Goal: Transaction & Acquisition: Subscribe to service/newsletter

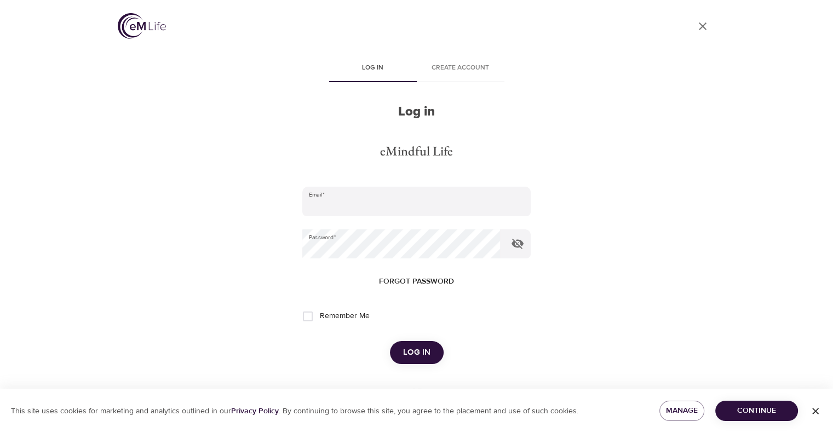
type input "[EMAIL_ADDRESS][DOMAIN_NAME]"
click at [417, 354] on span "Log in" at bounding box center [416, 353] width 27 height 14
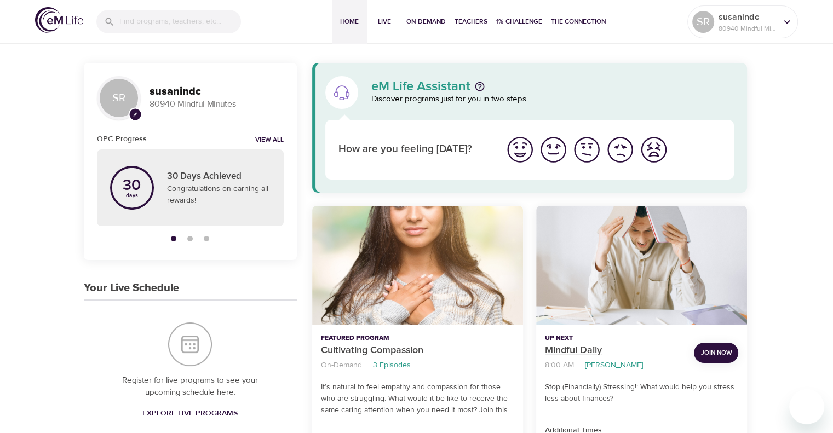
click at [577, 349] on p "Mindful Daily" at bounding box center [615, 350] width 140 height 15
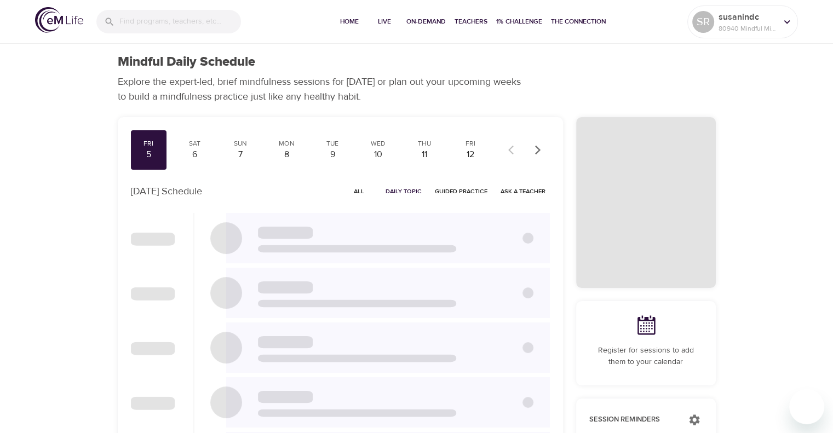
checkbox input "true"
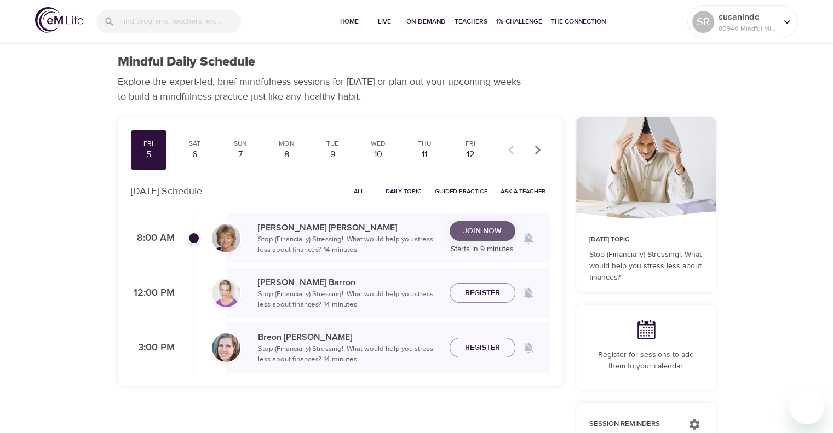
click at [484, 229] on span "Join Now" at bounding box center [482, 232] width 38 height 14
